Goal: Information Seeking & Learning: Learn about a topic

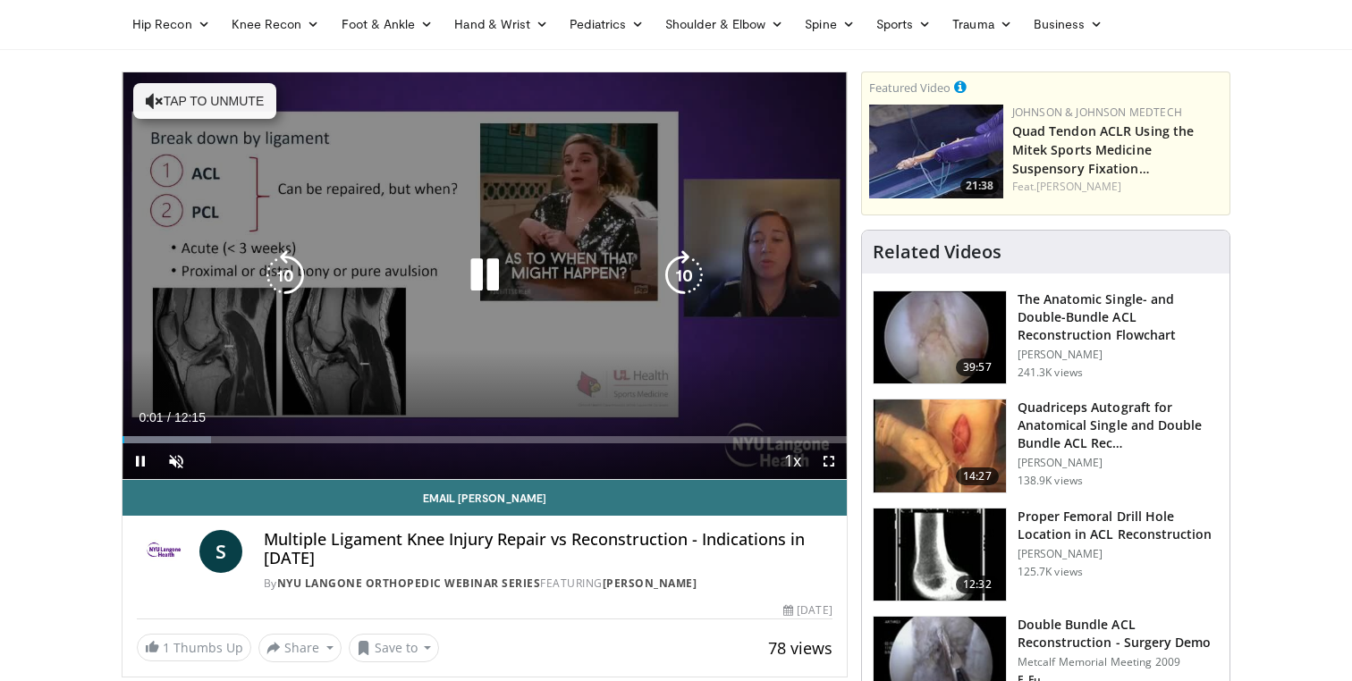
scroll to position [66, 0]
click at [507, 269] on icon "Video Player" at bounding box center [485, 275] width 50 height 50
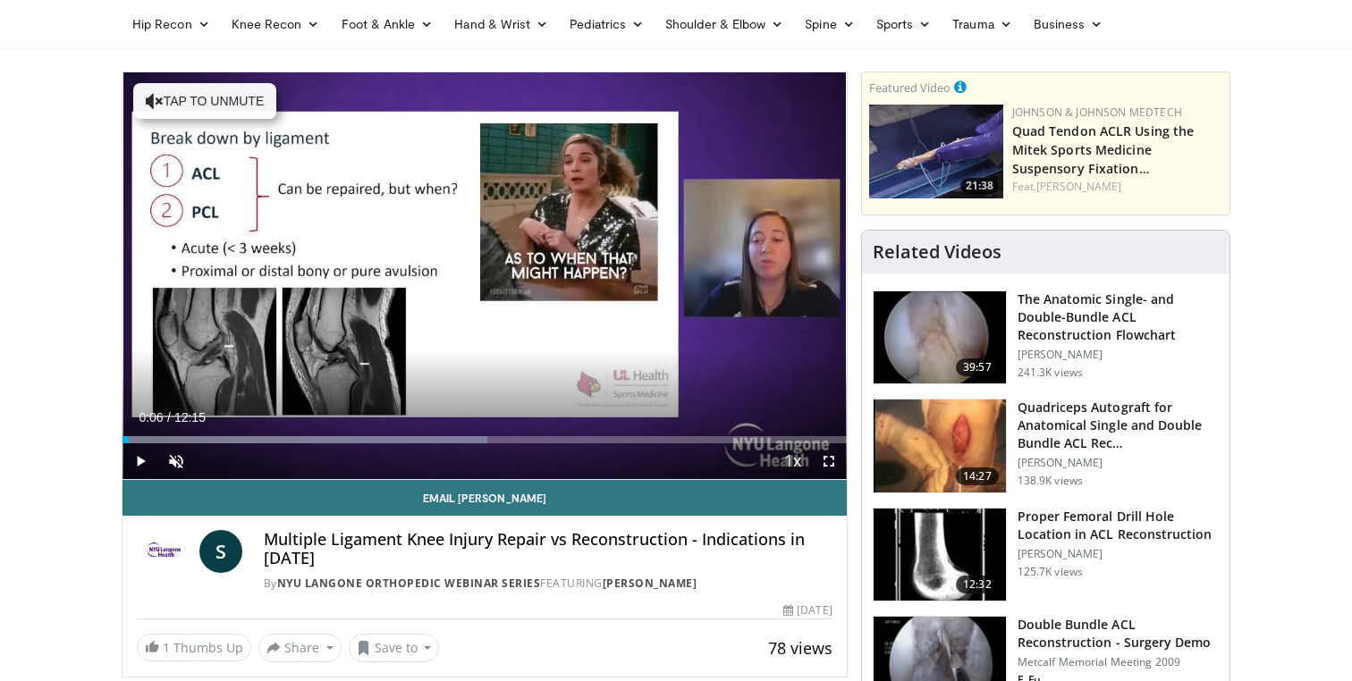
click at [138, 458] on span "Video Player" at bounding box center [141, 462] width 36 height 36
click at [230, 438] on div "Progress Bar" at bounding box center [305, 439] width 365 height 7
click at [287, 436] on div "Progress Bar" at bounding box center [288, 439] width 2 height 7
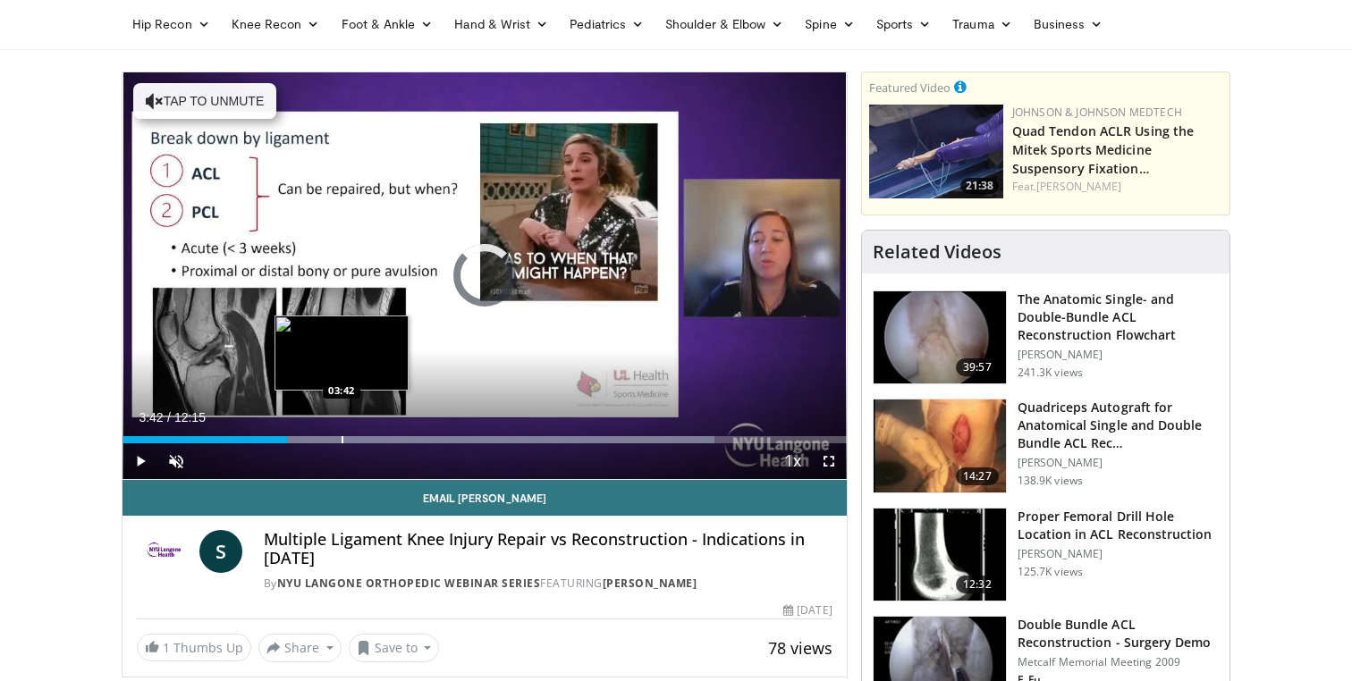
click at [342, 436] on div "Progress Bar" at bounding box center [343, 439] width 2 height 7
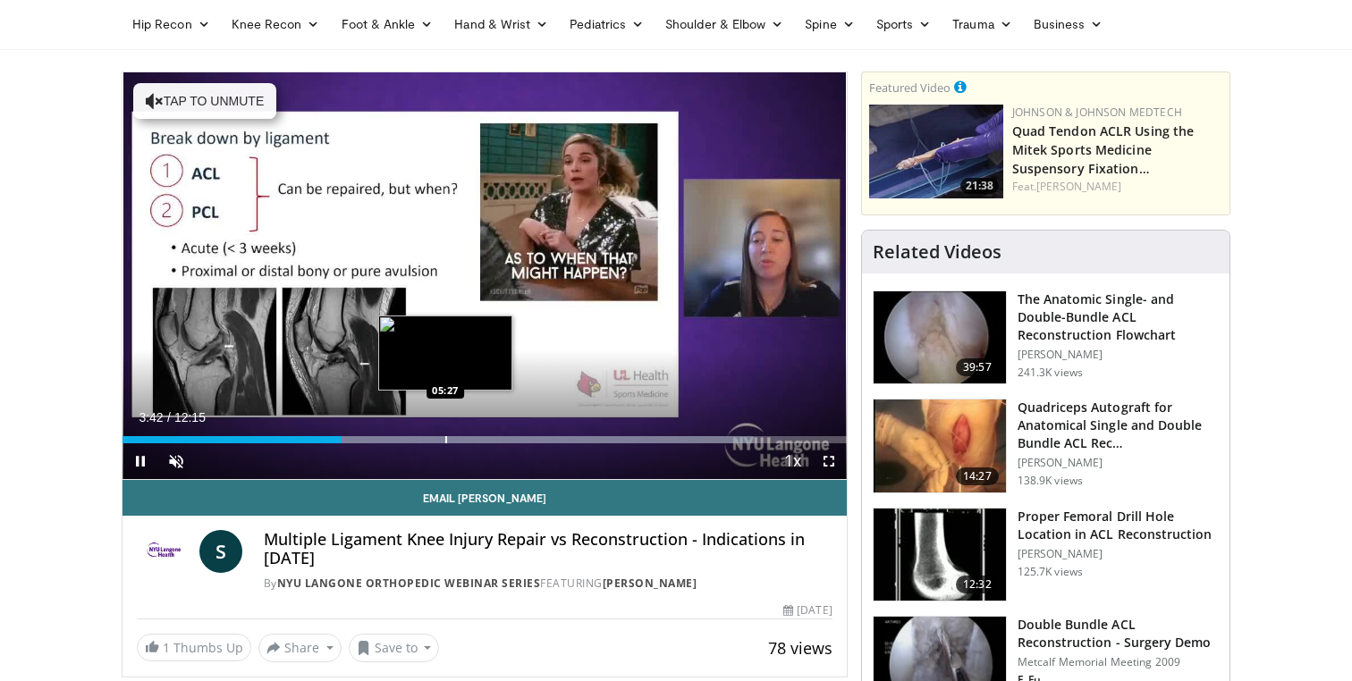
click at [445, 436] on div "Progress Bar" at bounding box center [446, 439] width 2 height 7
click at [474, 440] on div "Progress Bar" at bounding box center [475, 439] width 2 height 7
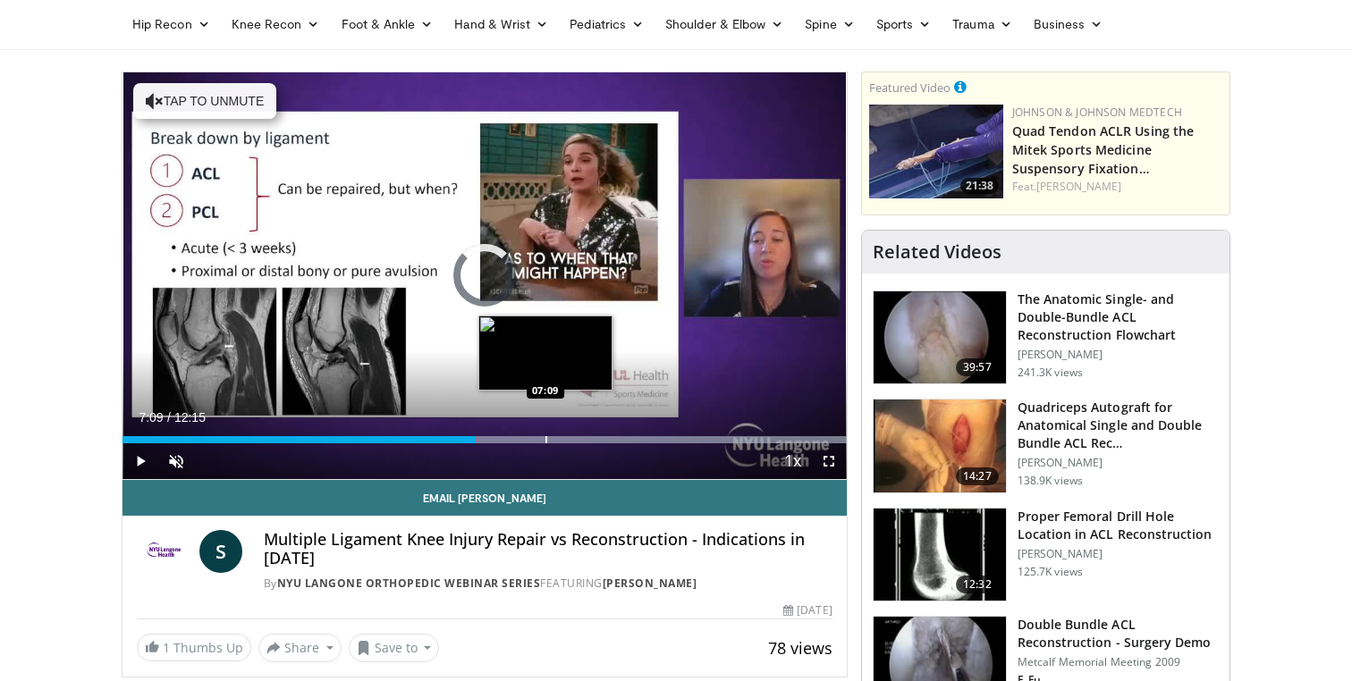
click at [546, 443] on div "Progress Bar" at bounding box center [547, 439] width 2 height 7
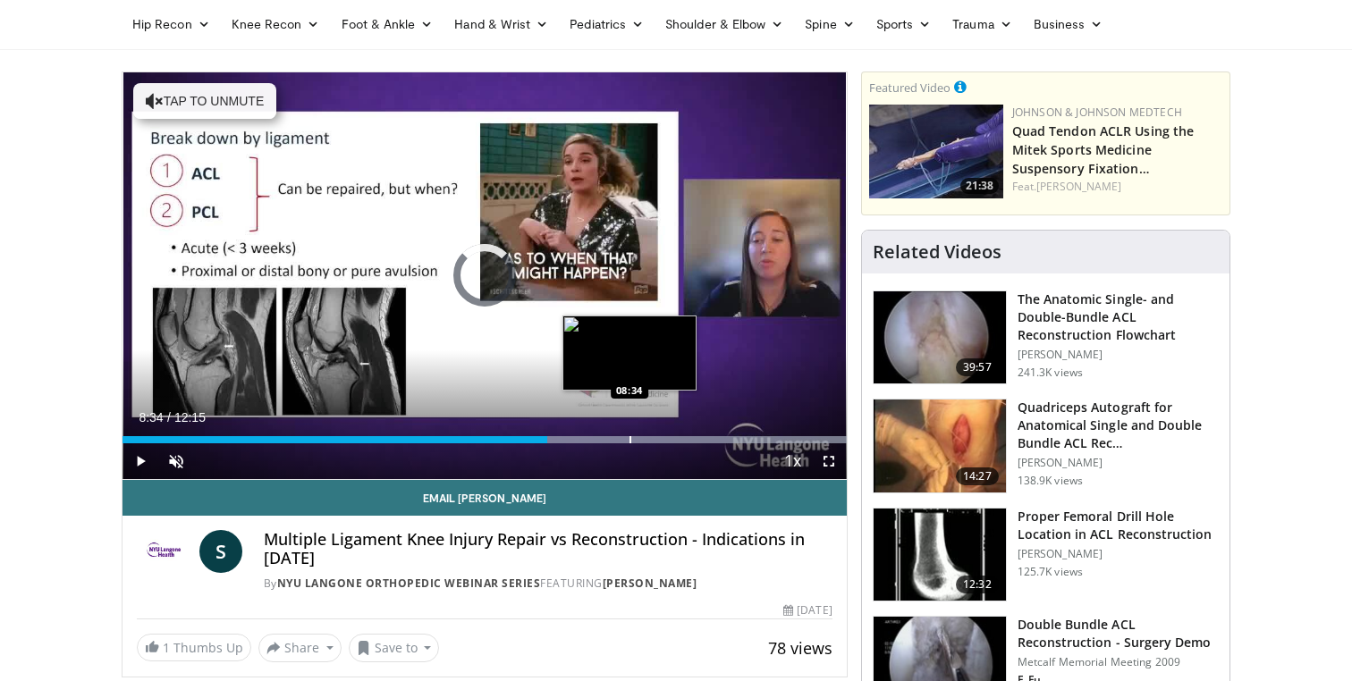
click at [630, 439] on div "Progress Bar" at bounding box center [631, 439] width 2 height 7
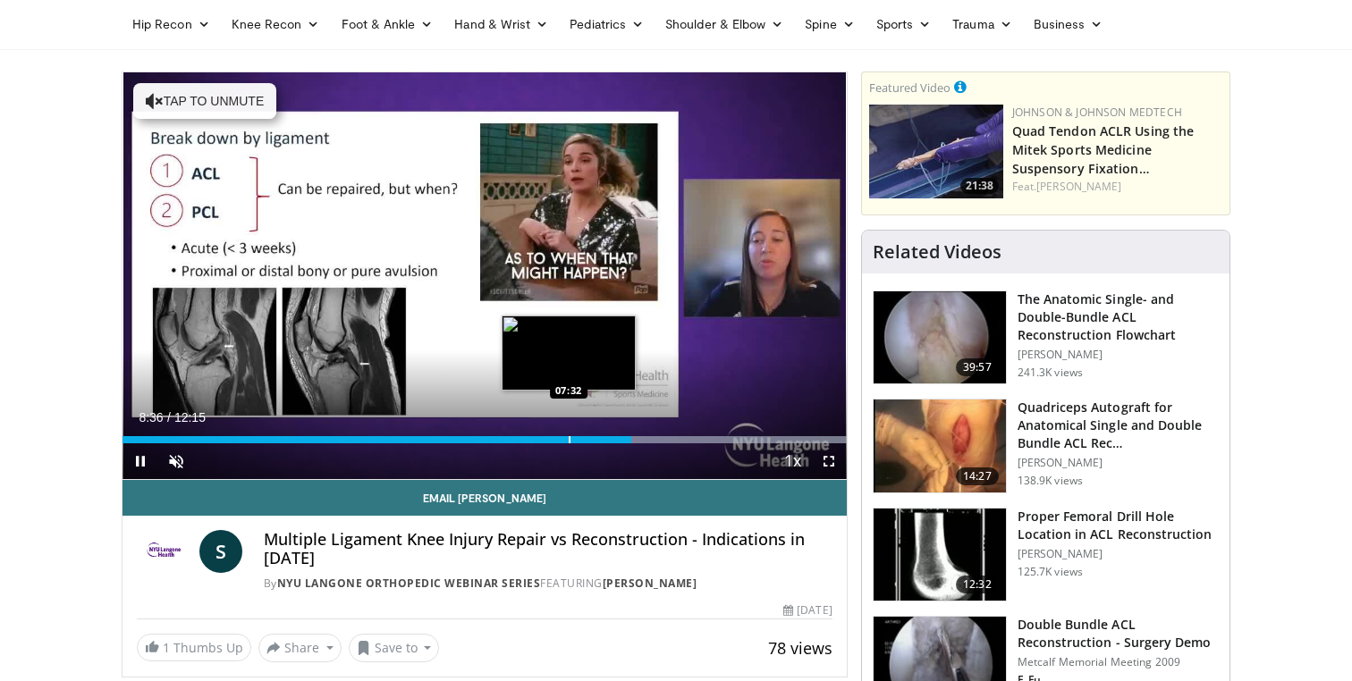
click at [569, 433] on div "Loaded : 99.99% 08:36 07:32" at bounding box center [485, 435] width 724 height 17
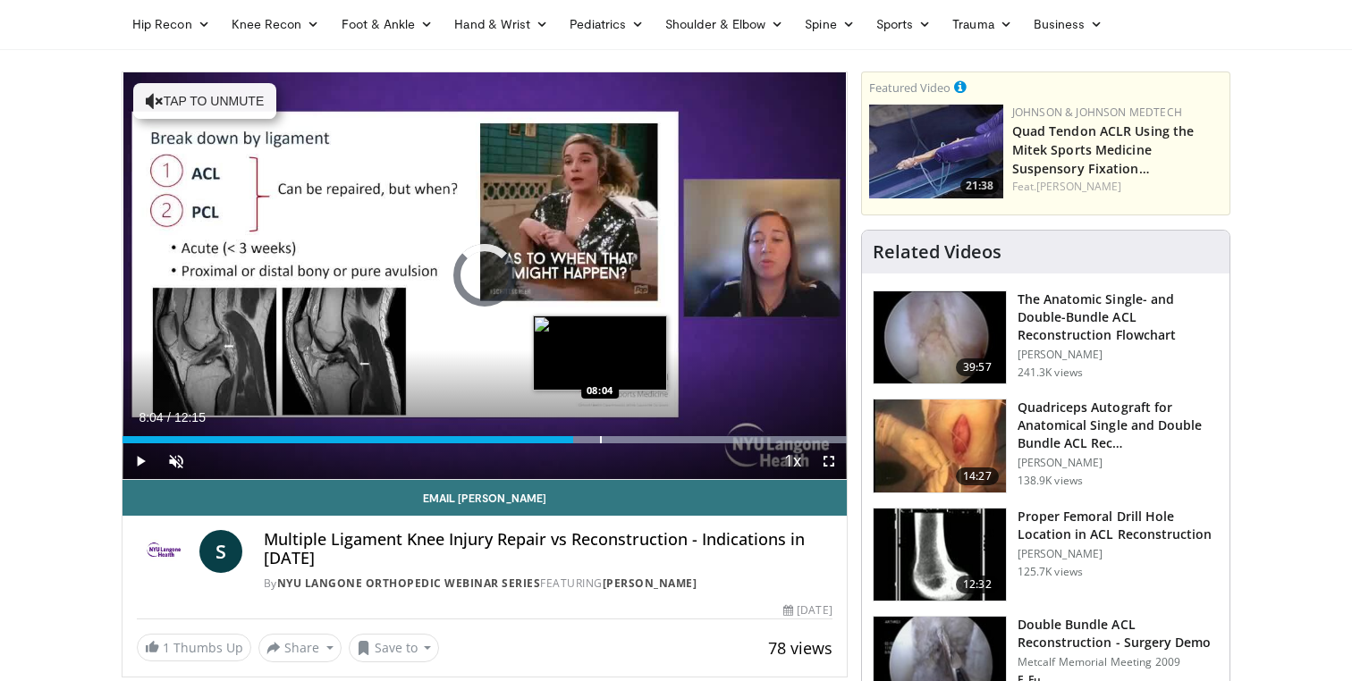
click at [600, 432] on div "Loaded : 99.99% 08:04 08:04" at bounding box center [485, 435] width 724 height 17
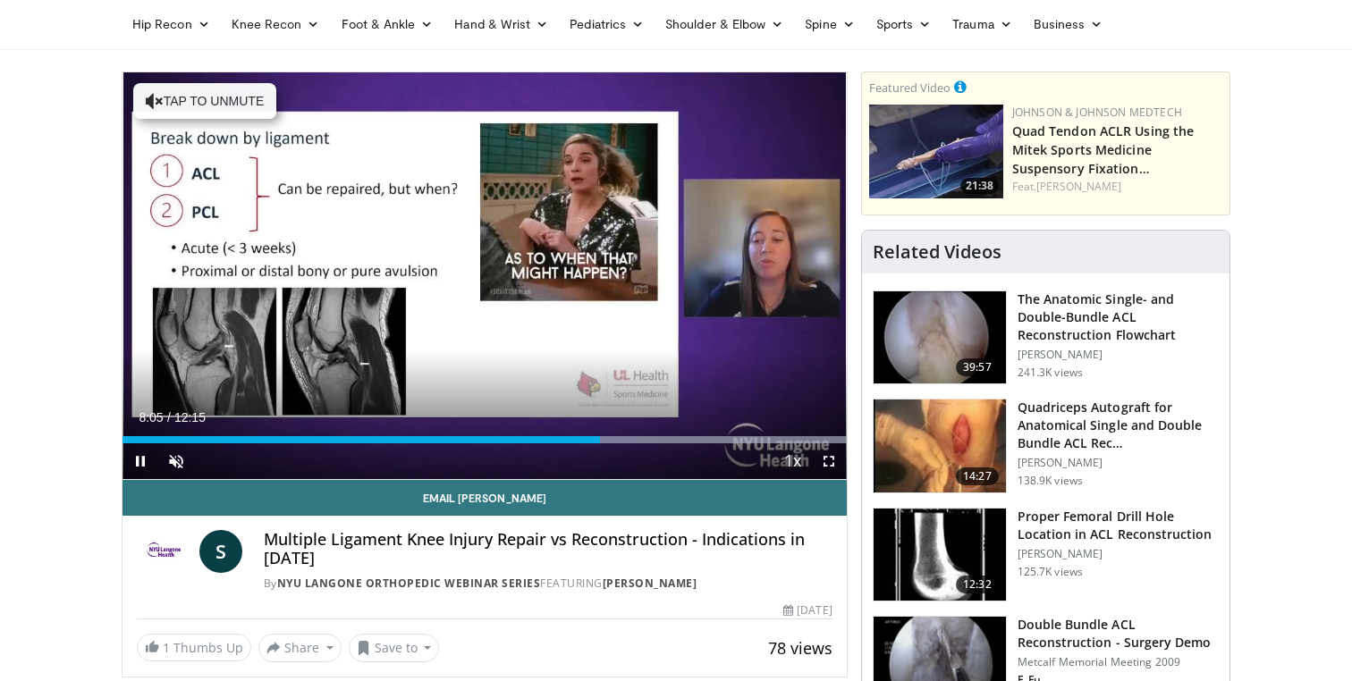
click at [637, 446] on div "Current Time 8:05 / Duration 12:15 Pause Skip Backward Skip Forward Unmute Load…" at bounding box center [485, 462] width 724 height 36
click at [643, 444] on div "Current Time 8:05 / Duration 12:15 Pause Skip Backward Skip Forward Unmute Load…" at bounding box center [485, 462] width 724 height 36
click at [667, 445] on div "Current Time 8:06 / Duration 12:15 Pause Skip Backward Skip Forward Unmute Load…" at bounding box center [485, 462] width 724 height 36
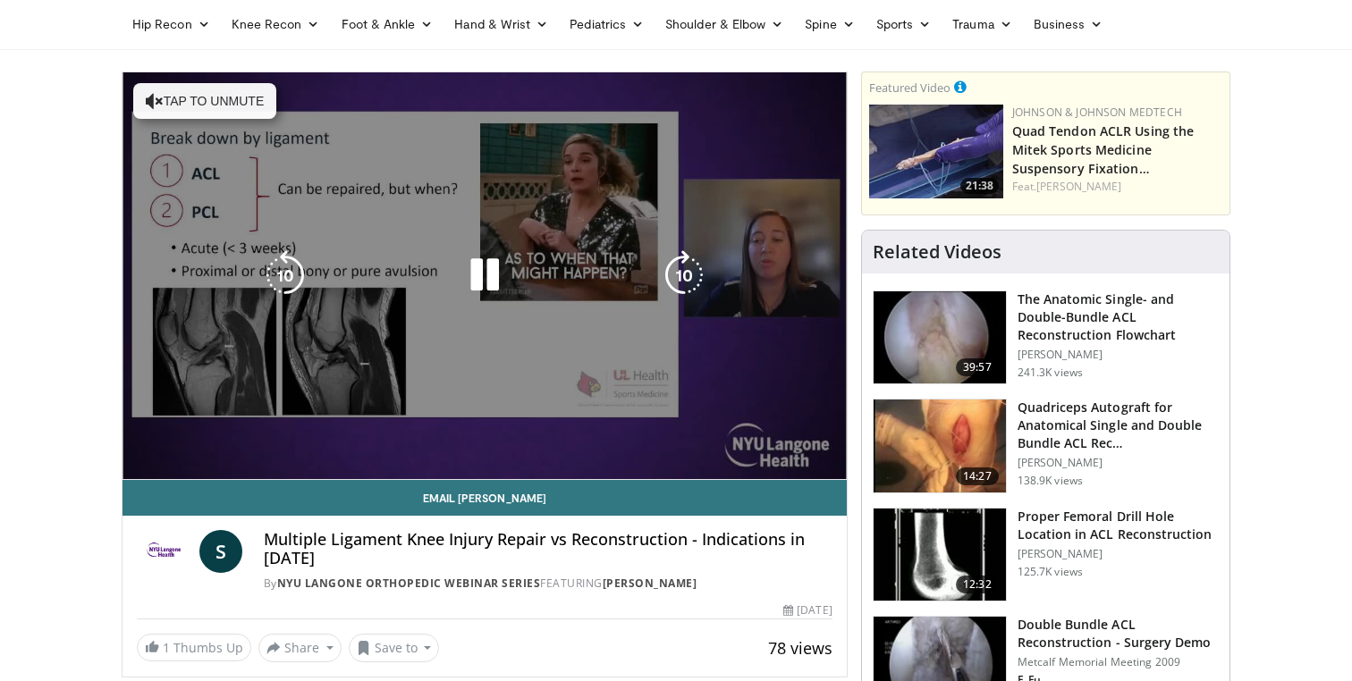
click at [667, 472] on div "Progress Bar" at bounding box center [589, 475] width 515 height 7
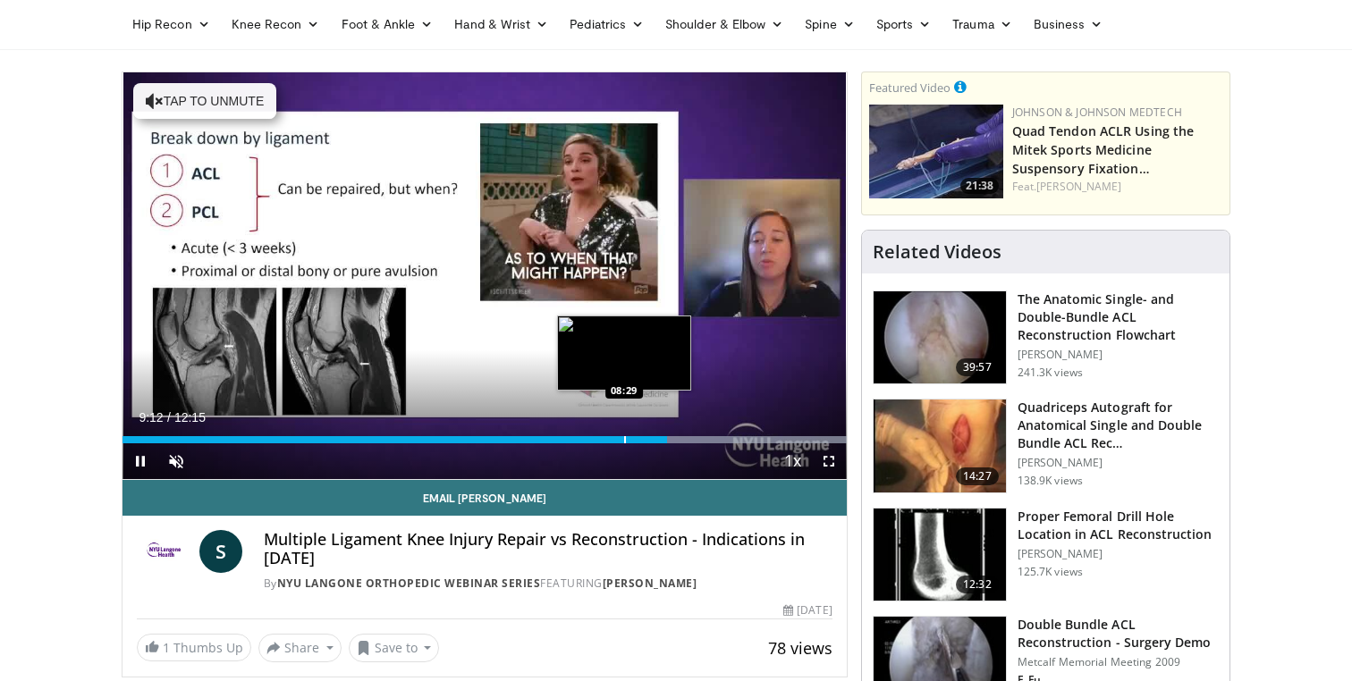
click at [624, 436] on div "Progress Bar" at bounding box center [625, 439] width 2 height 7
click at [616, 436] on div "Progress Bar" at bounding box center [617, 439] width 2 height 7
click at [593, 436] on div "Loaded : 99.99% 08:20 08:16" at bounding box center [485, 439] width 724 height 7
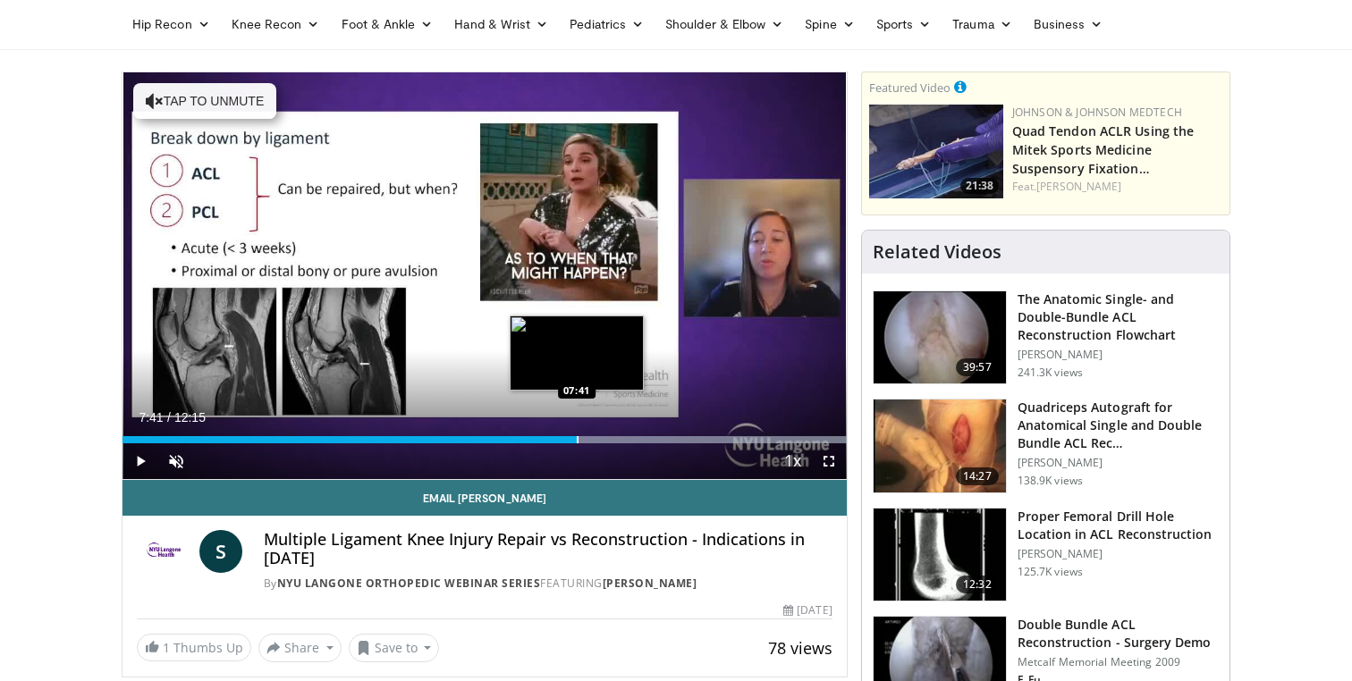
click at [577, 436] on div "Progress Bar" at bounding box center [578, 439] width 2 height 7
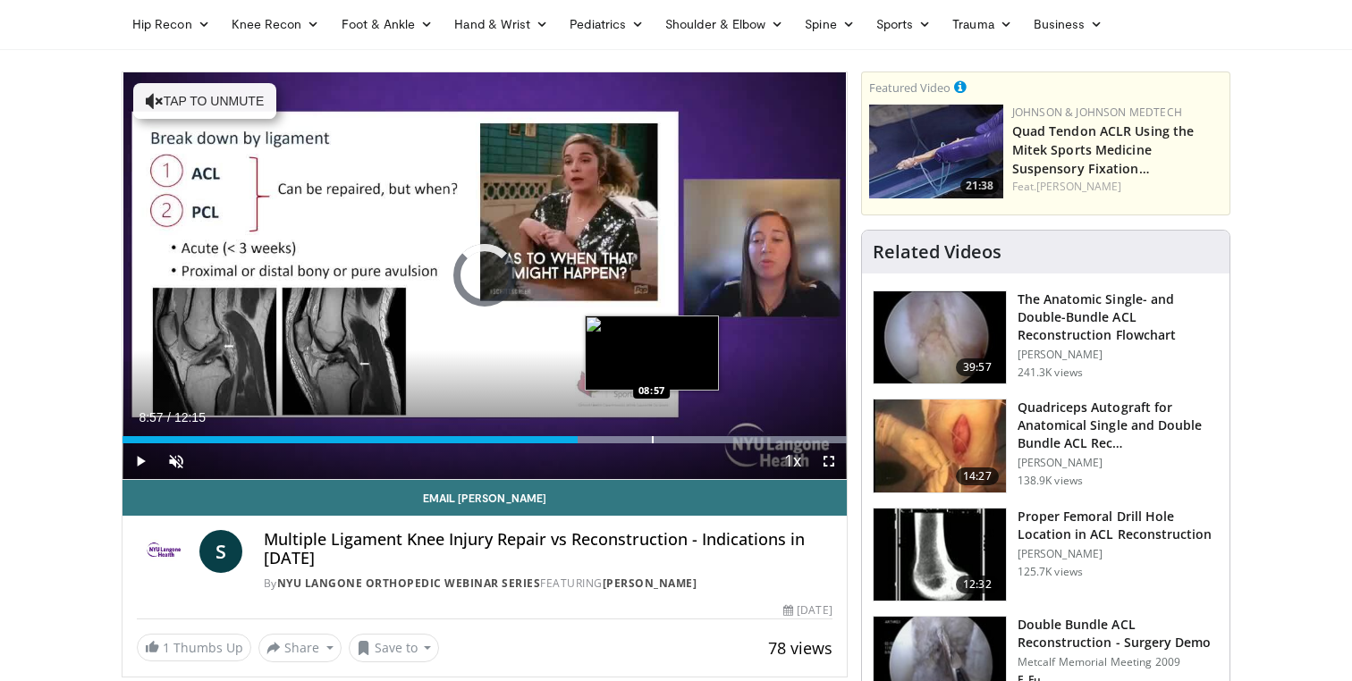
click at [652, 438] on div "Progress Bar" at bounding box center [653, 439] width 2 height 7
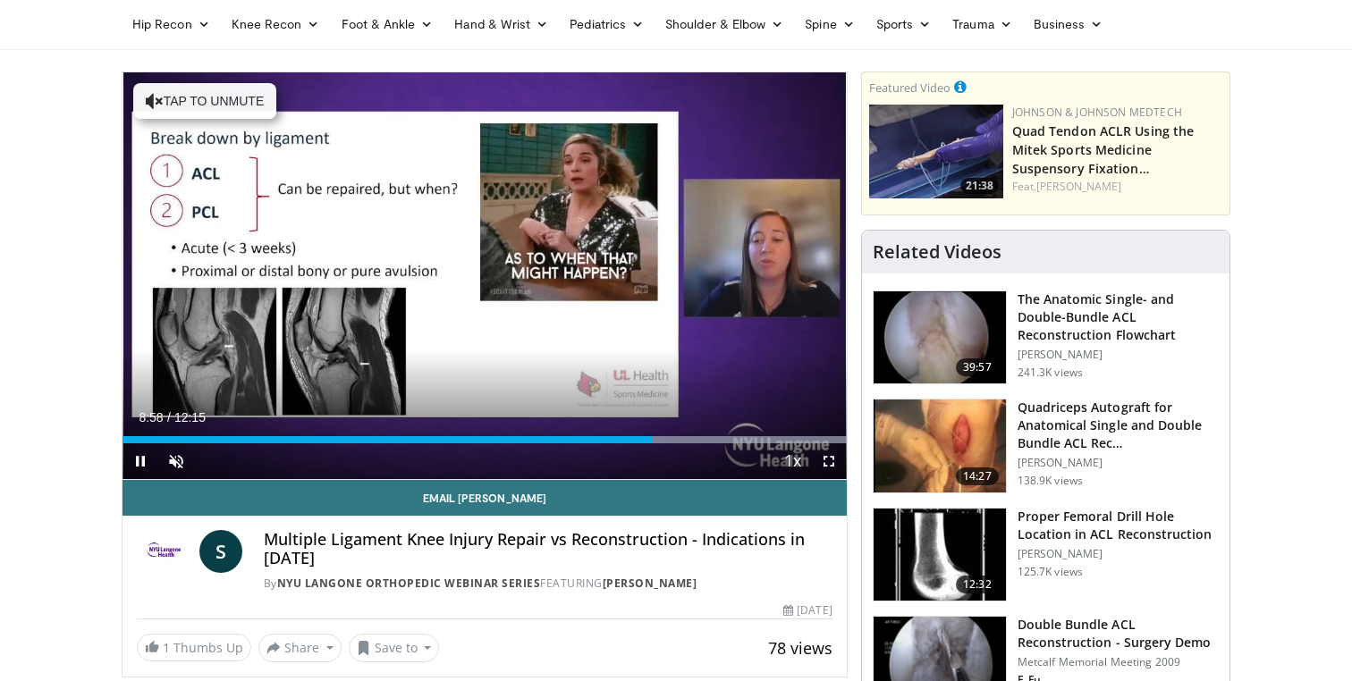
click at [698, 446] on div "Current Time 8:58 / Duration 12:15 Pause Skip Backward Skip Forward Unmute Load…" at bounding box center [485, 462] width 724 height 36
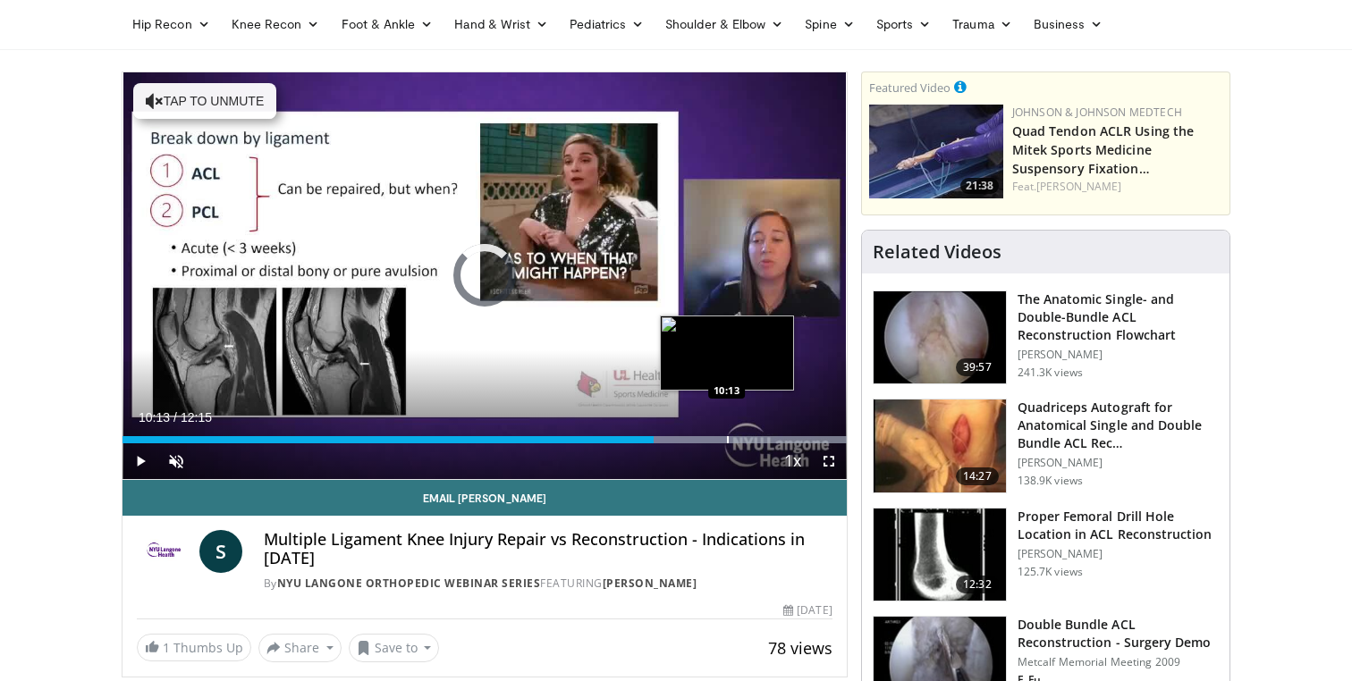
click at [727, 441] on div "Progress Bar" at bounding box center [728, 439] width 2 height 7
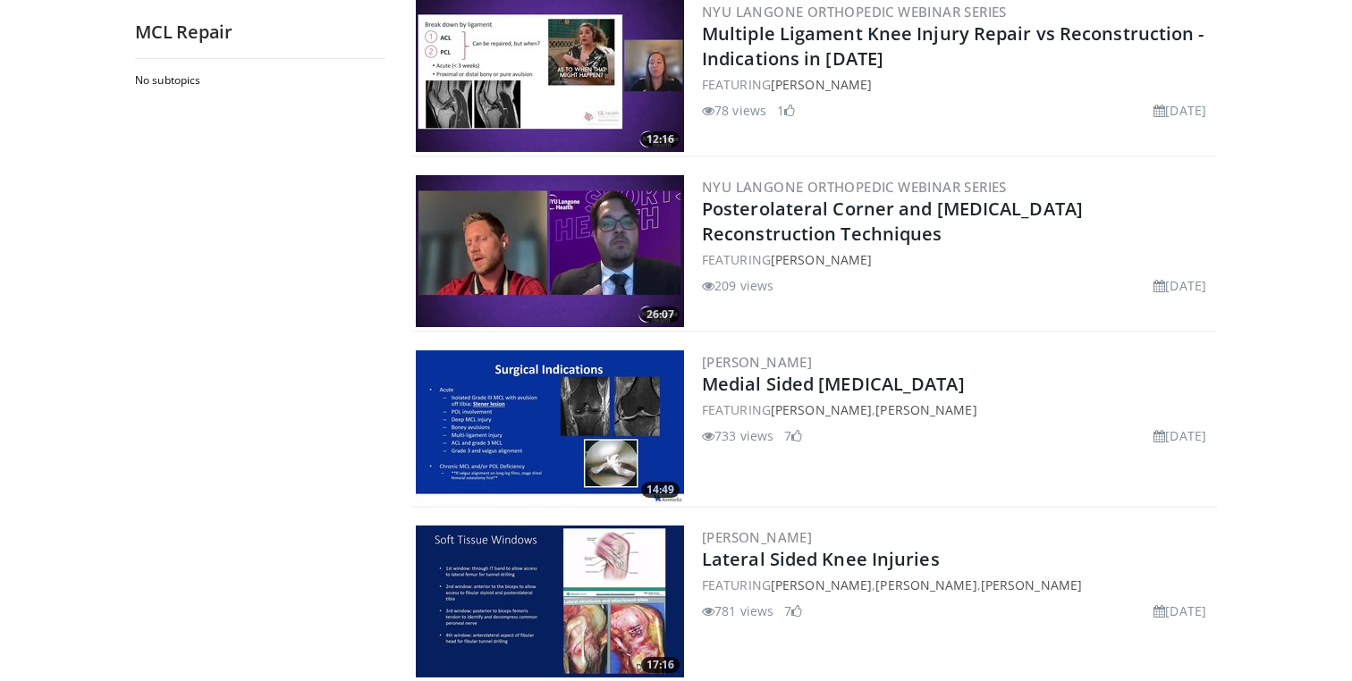
scroll to position [204, 0]
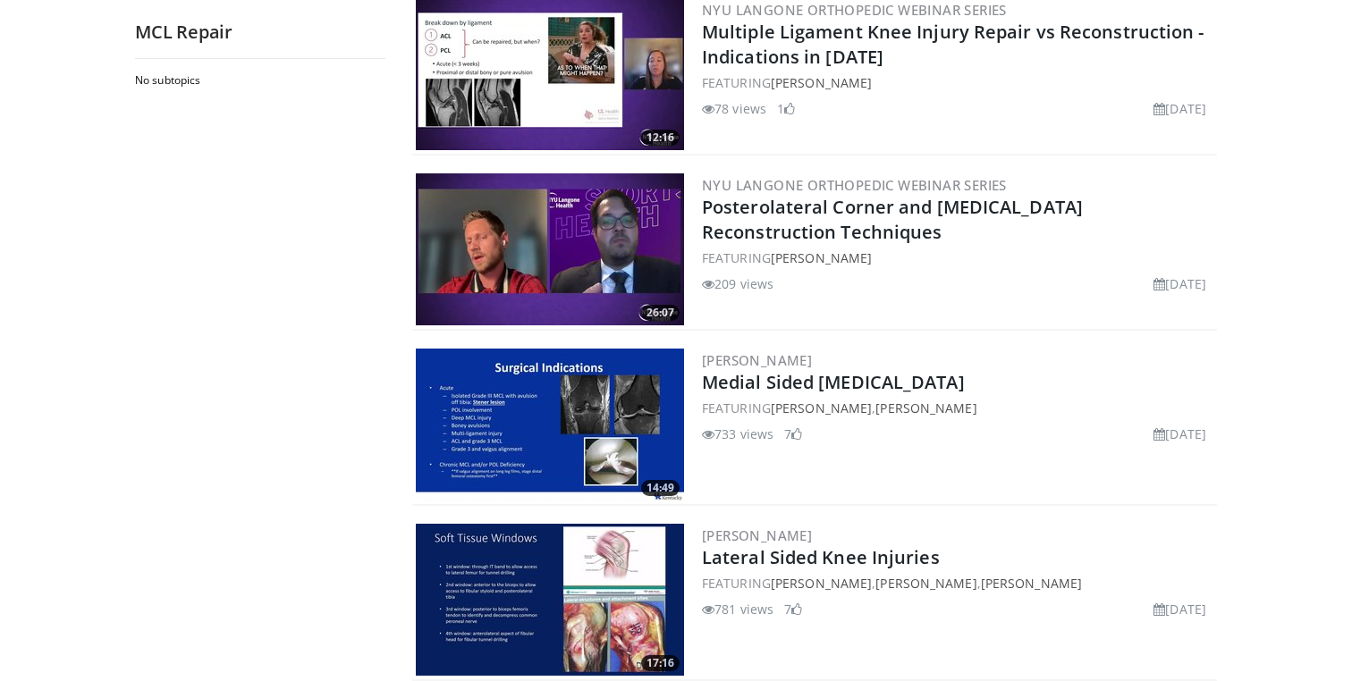
click at [635, 386] on img at bounding box center [550, 425] width 268 height 152
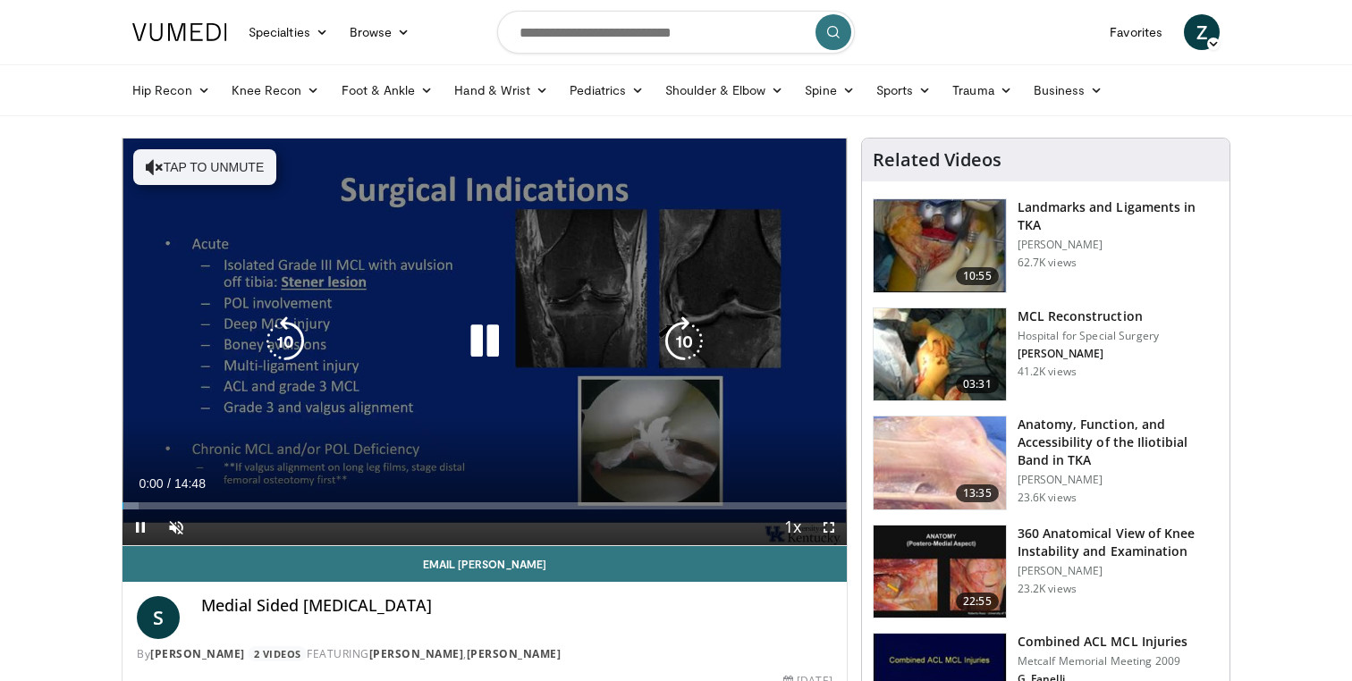
click at [656, 345] on div "Video Player" at bounding box center [484, 342] width 435 height 36
click at [673, 345] on icon "Video Player" at bounding box center [684, 342] width 50 height 50
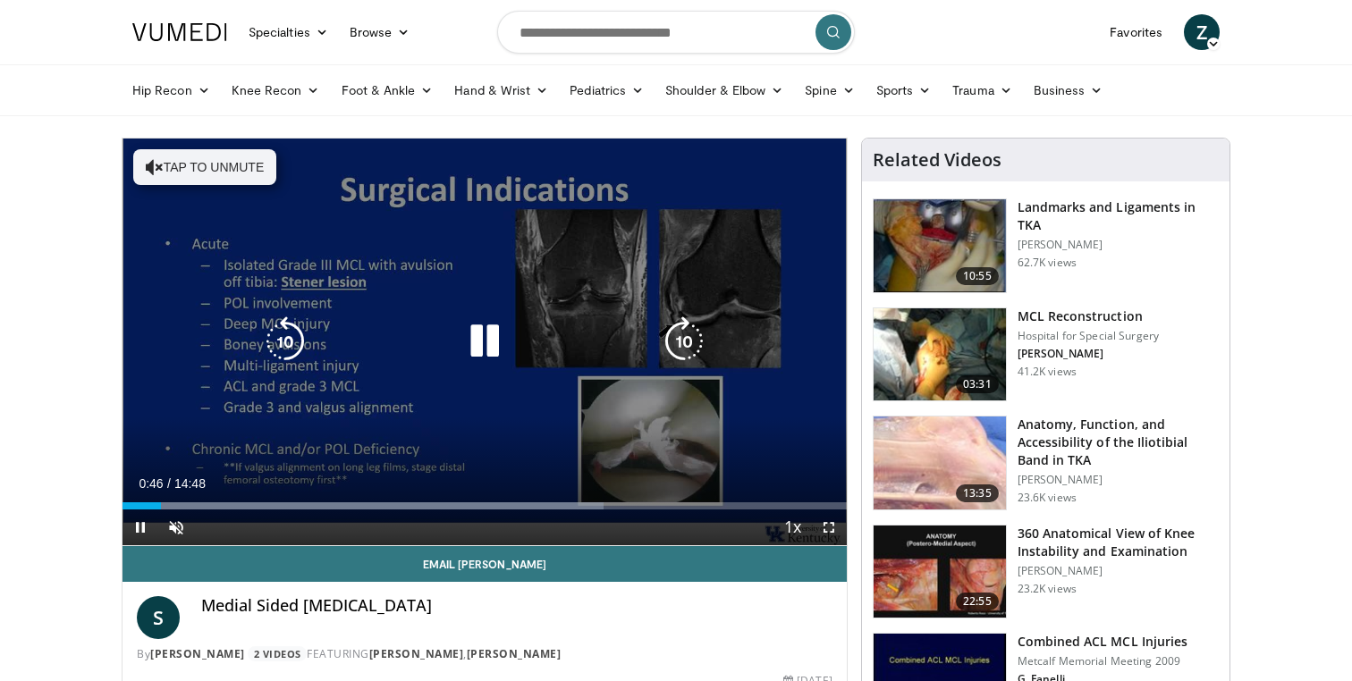
click at [691, 328] on icon "Video Player" at bounding box center [684, 342] width 50 height 50
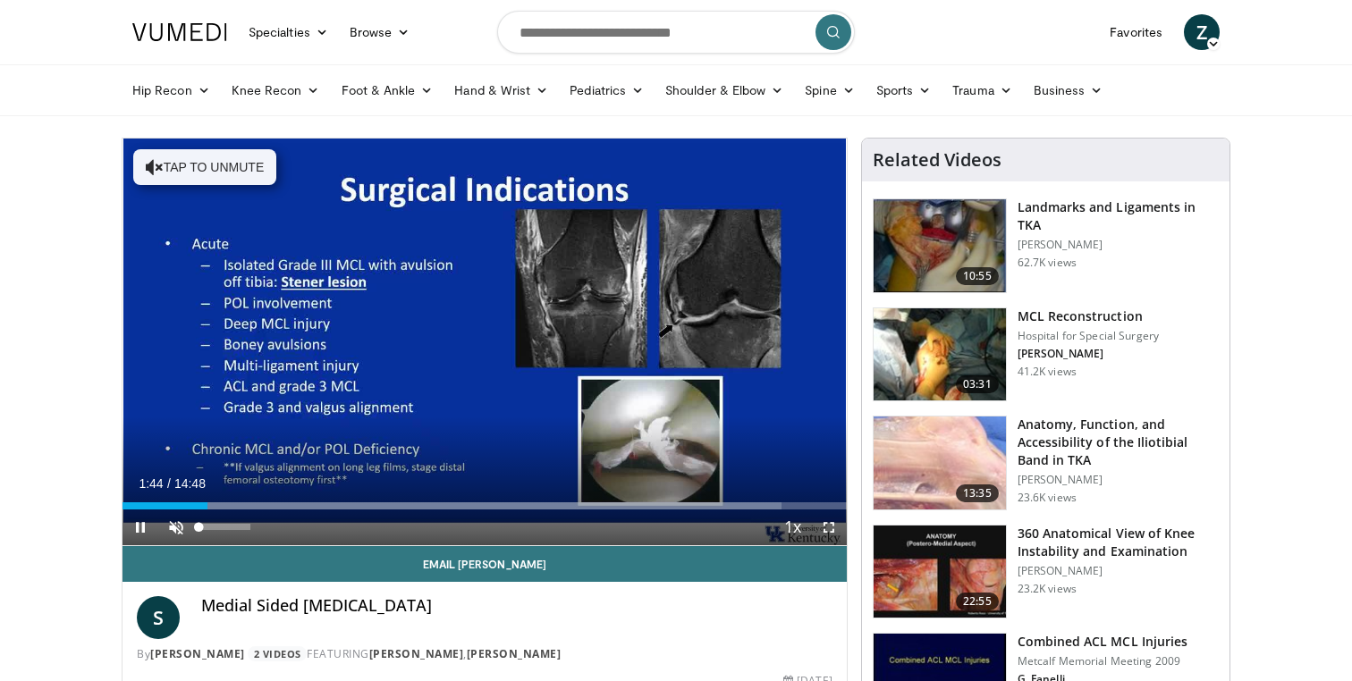
click at [179, 527] on span "Video Player" at bounding box center [176, 528] width 36 height 36
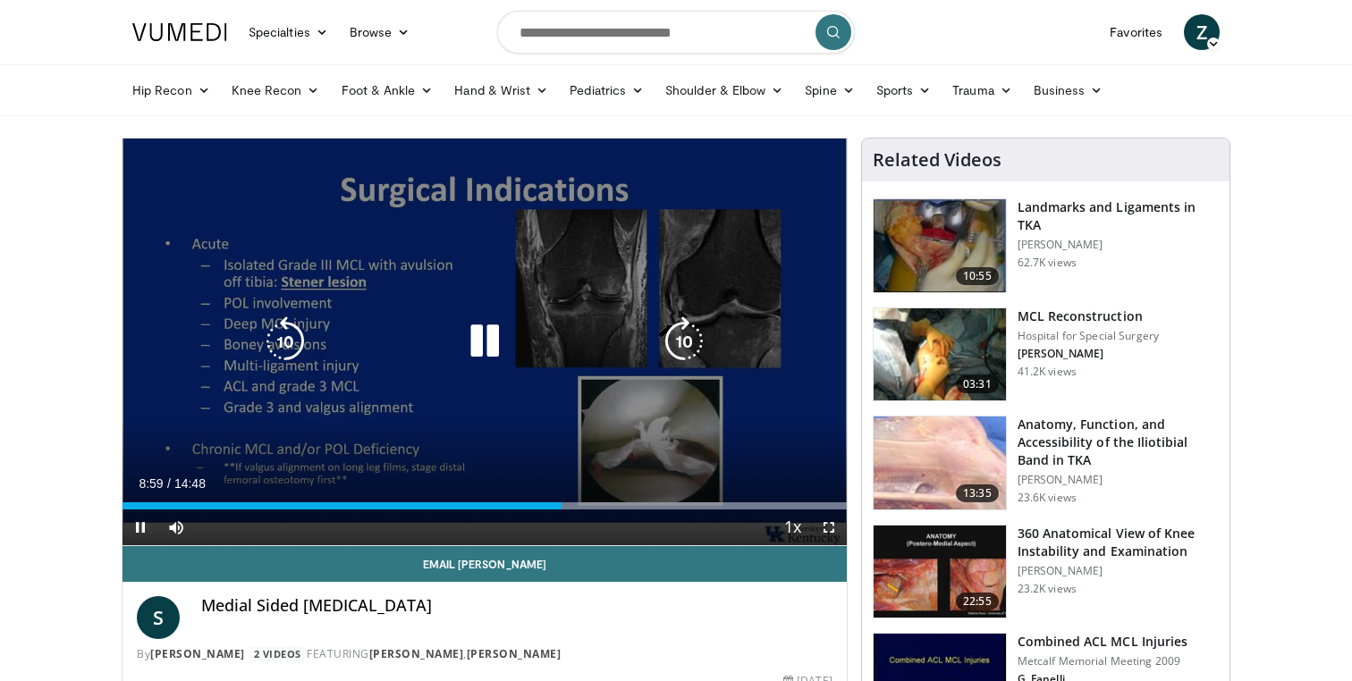
click at [471, 342] on icon "Video Player" at bounding box center [485, 342] width 50 height 50
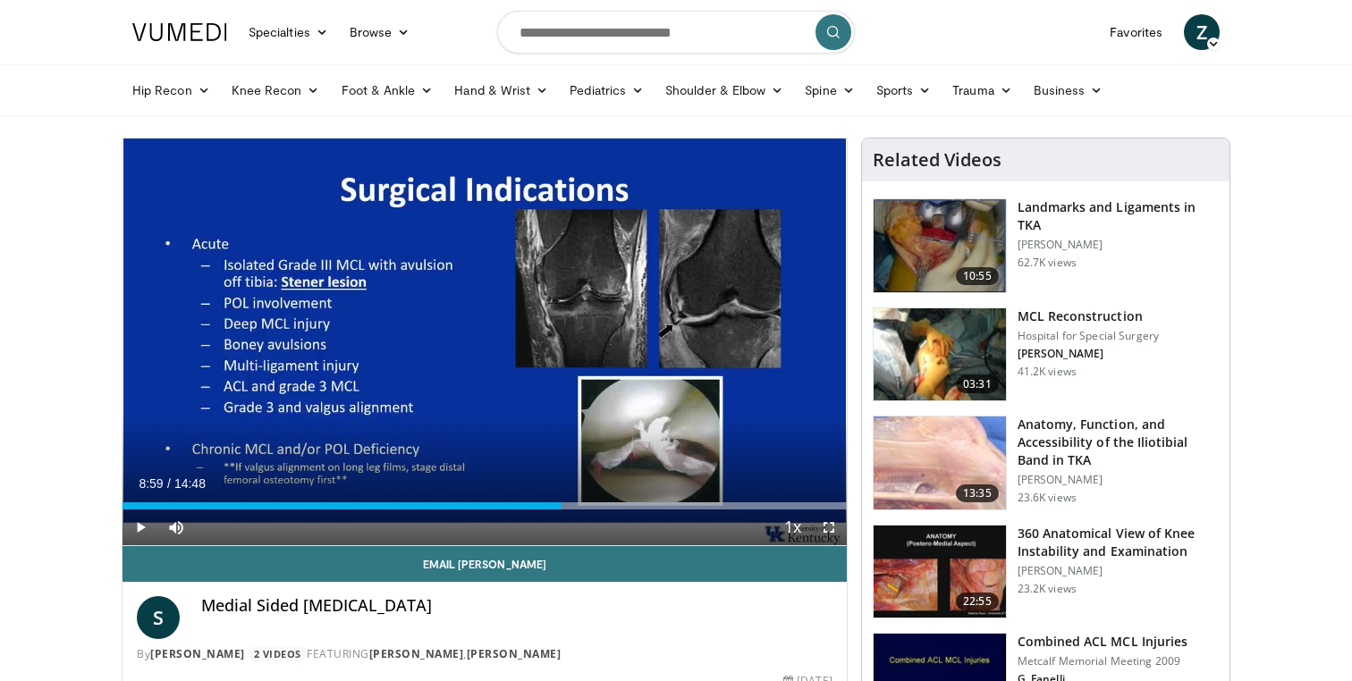
click at [128, 528] on span "Video Player" at bounding box center [141, 528] width 36 height 36
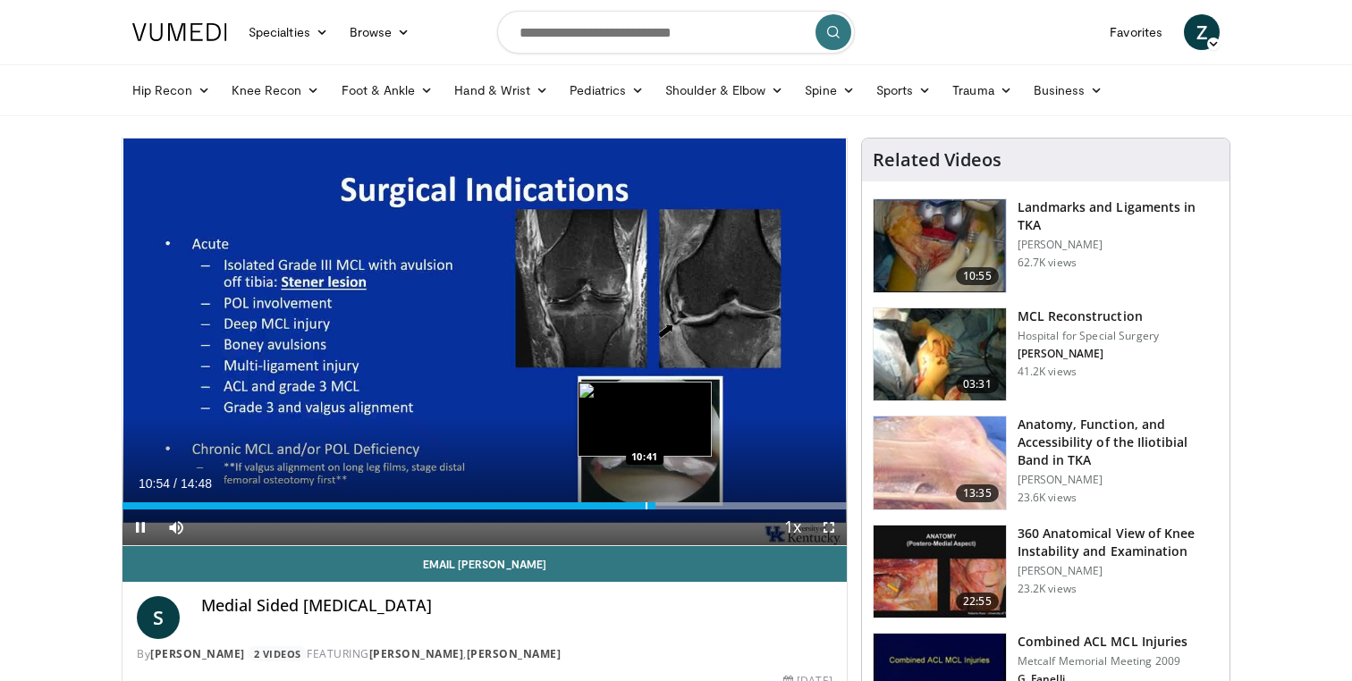
click at [646, 503] on div "Progress Bar" at bounding box center [647, 506] width 2 height 7
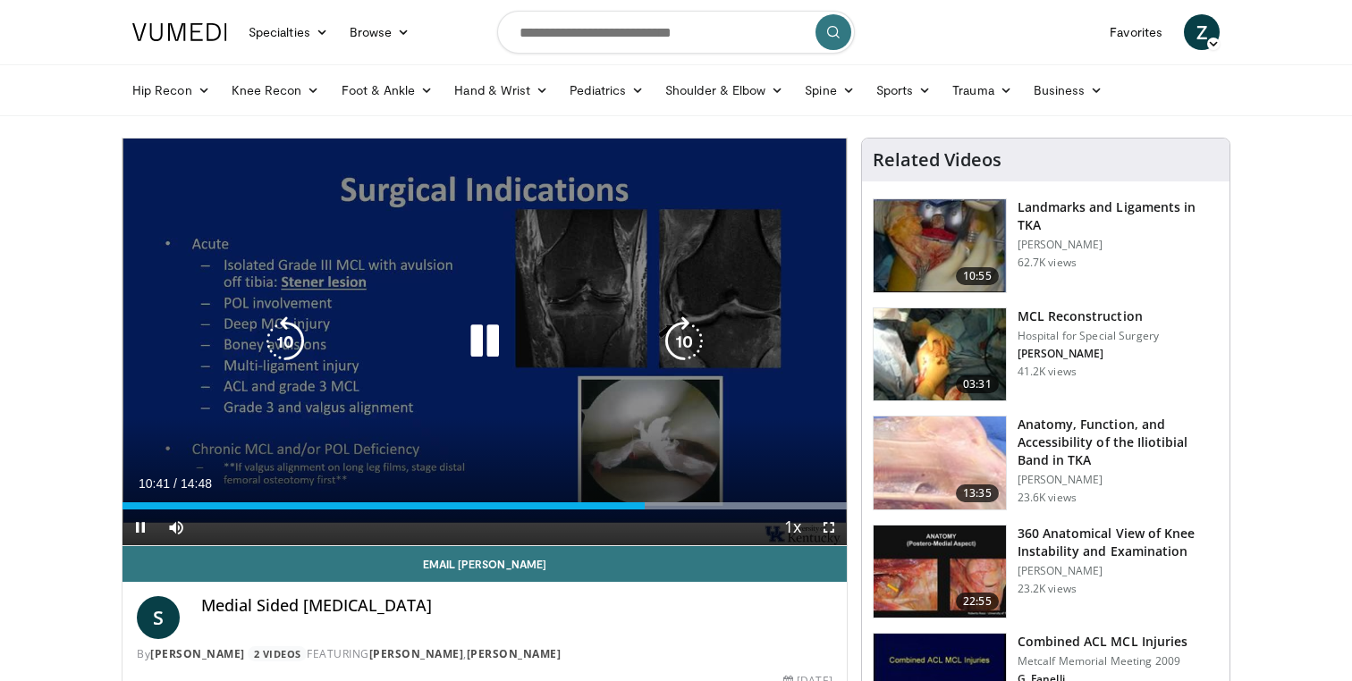
click at [489, 341] on icon "Video Player" at bounding box center [485, 342] width 50 height 50
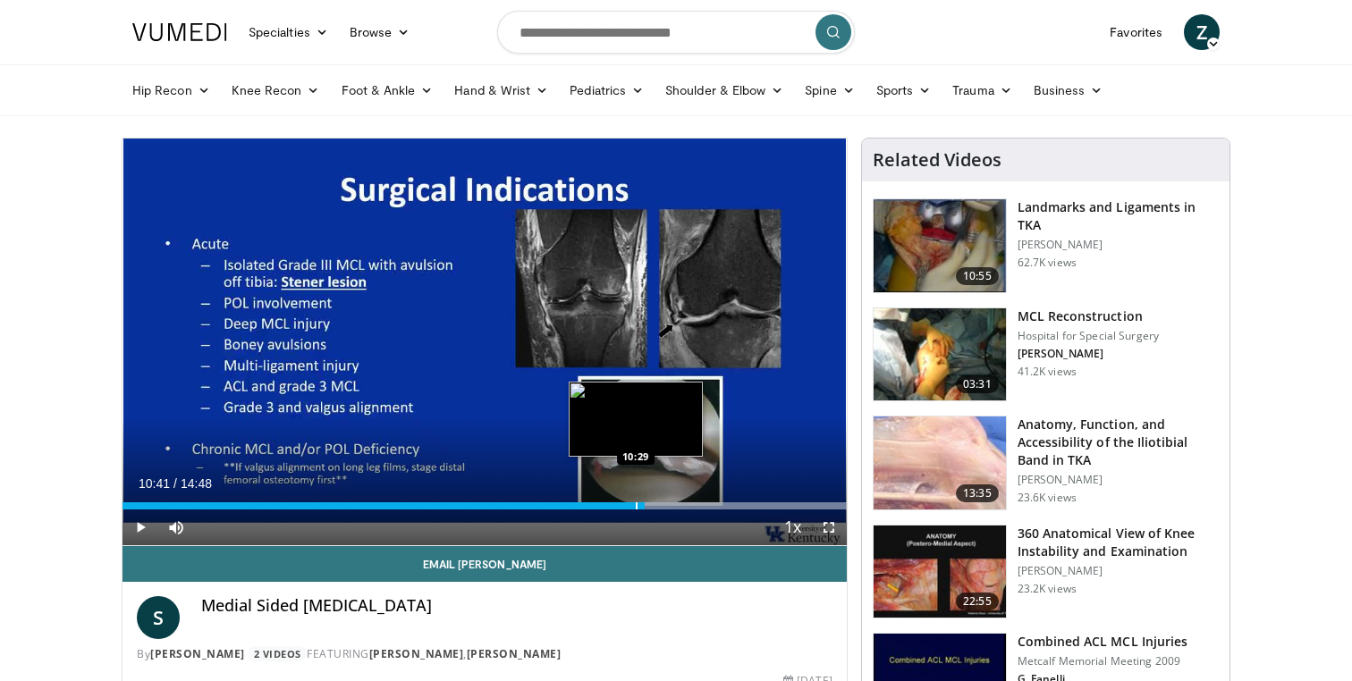
click at [636, 503] on div "Progress Bar" at bounding box center [637, 506] width 2 height 7
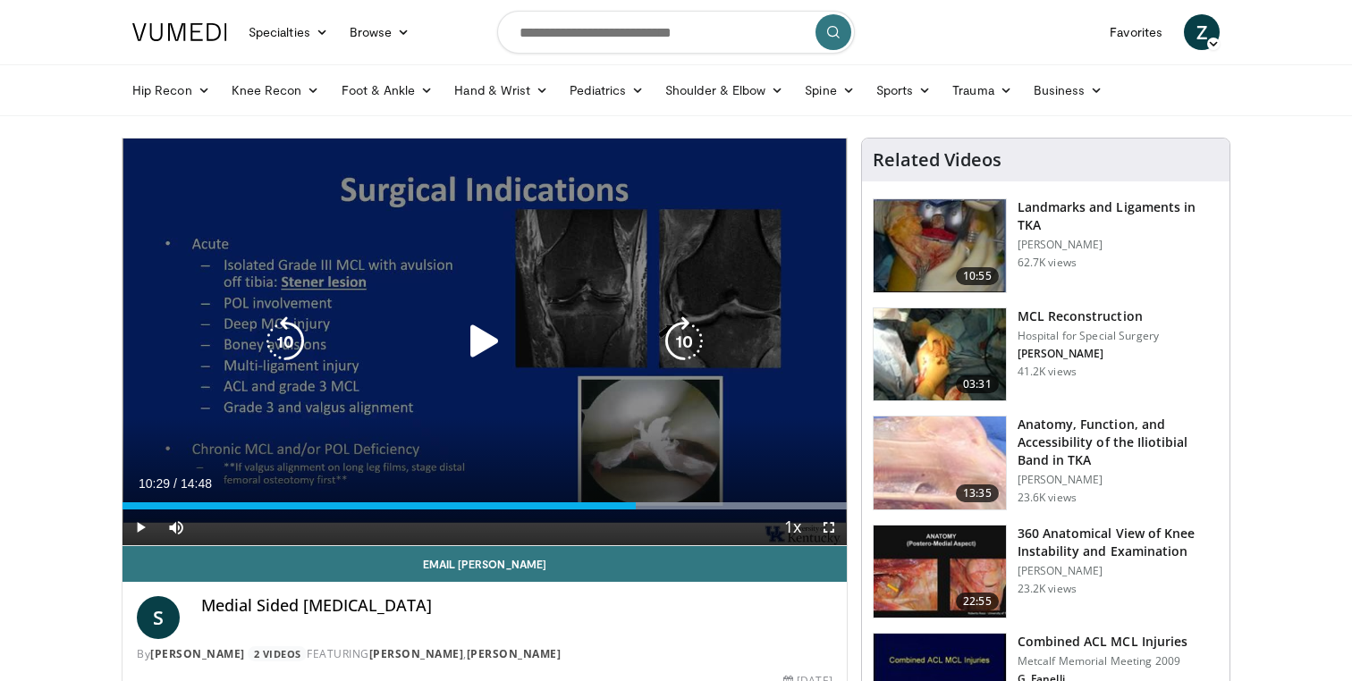
click at [482, 334] on icon "Video Player" at bounding box center [485, 342] width 50 height 50
click at [677, 332] on icon "Video Player" at bounding box center [684, 342] width 50 height 50
click at [678, 338] on icon "Video Player" at bounding box center [684, 342] width 50 height 50
click at [682, 338] on icon "Video Player" at bounding box center [684, 342] width 50 height 50
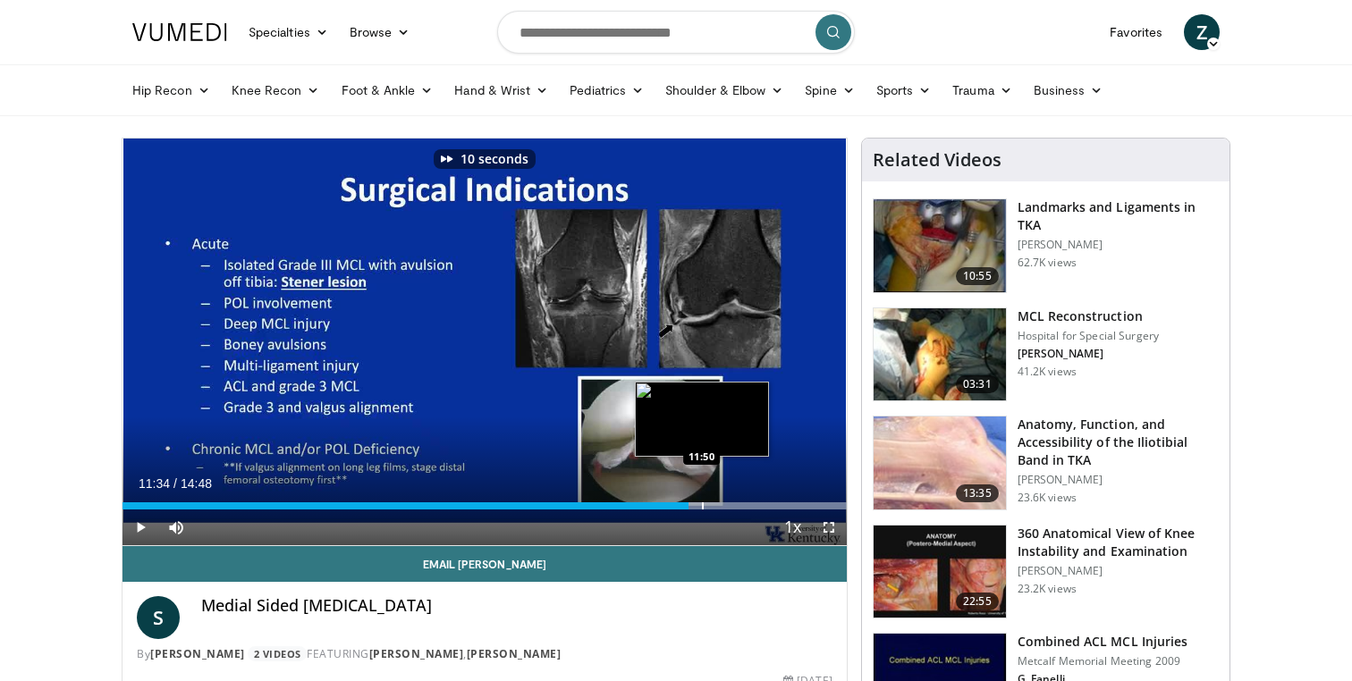
click at [702, 505] on div "Progress Bar" at bounding box center [703, 506] width 2 height 7
click at [691, 507] on div "Progress Bar" at bounding box center [692, 506] width 2 height 7
click at [727, 503] on div "Progress Bar" at bounding box center [726, 506] width 2 height 7
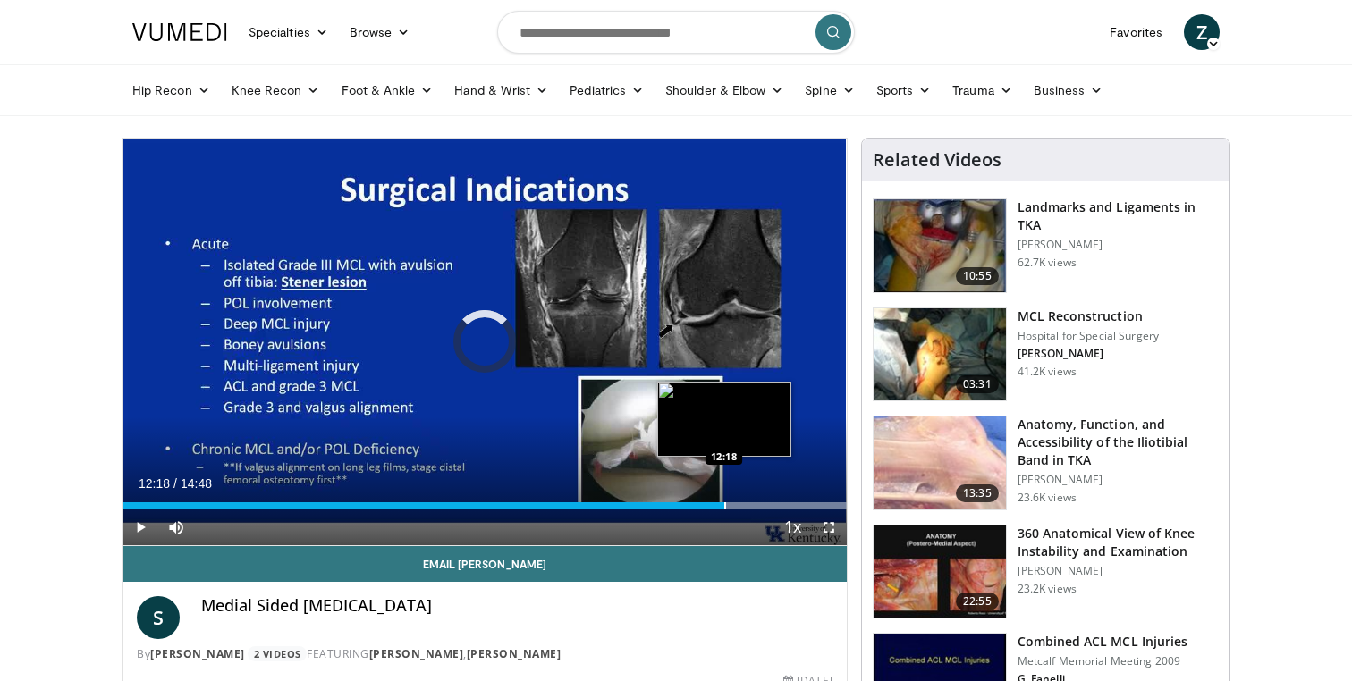
click at [724, 507] on div "Progress Bar" at bounding box center [725, 506] width 2 height 7
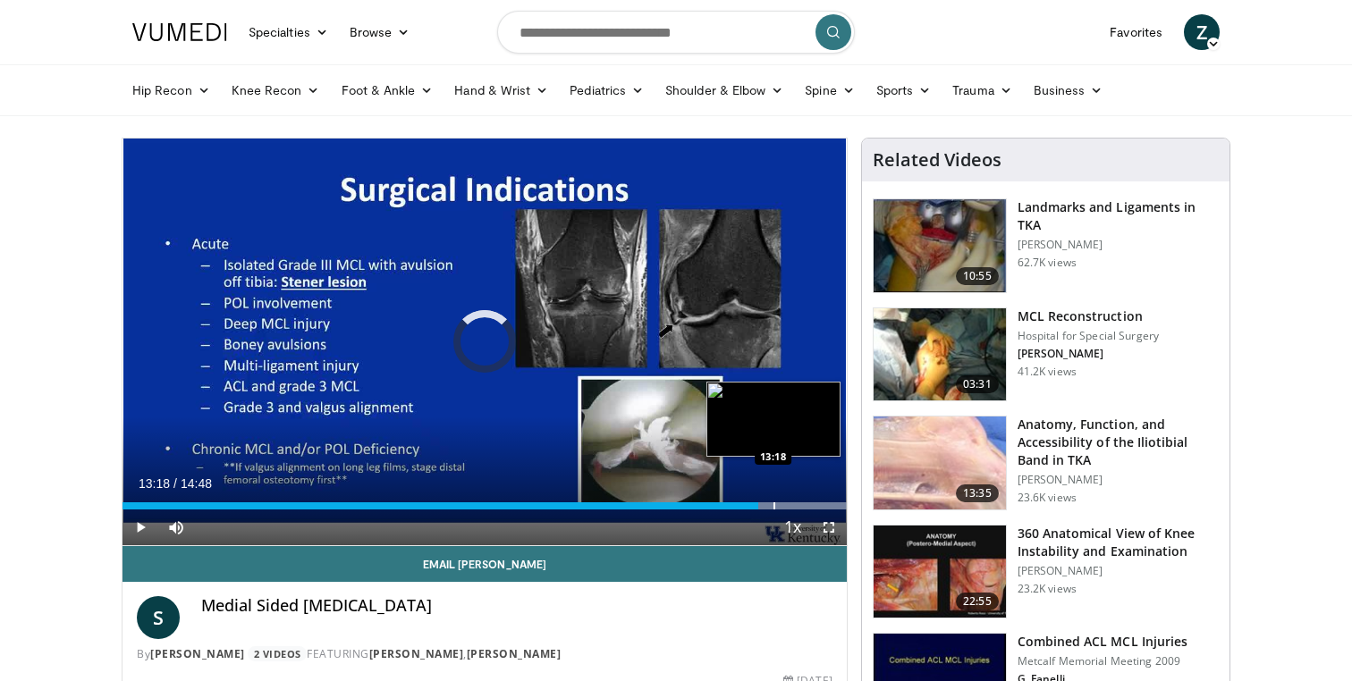
click at [774, 503] on div "Progress Bar" at bounding box center [775, 506] width 2 height 7
click at [801, 504] on div "Progress Bar" at bounding box center [802, 506] width 2 height 7
